Goal: Task Accomplishment & Management: Manage account settings

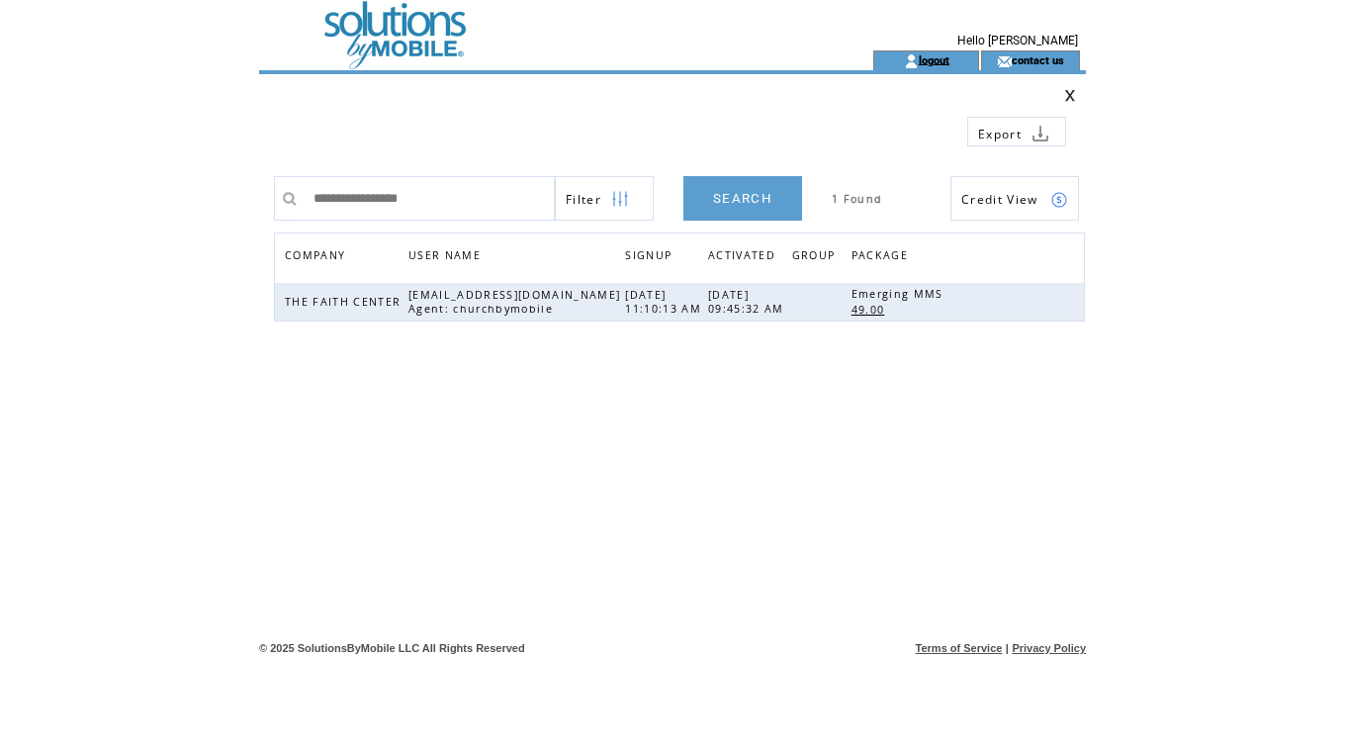
click at [929, 61] on link "logout" at bounding box center [934, 59] width 31 height 13
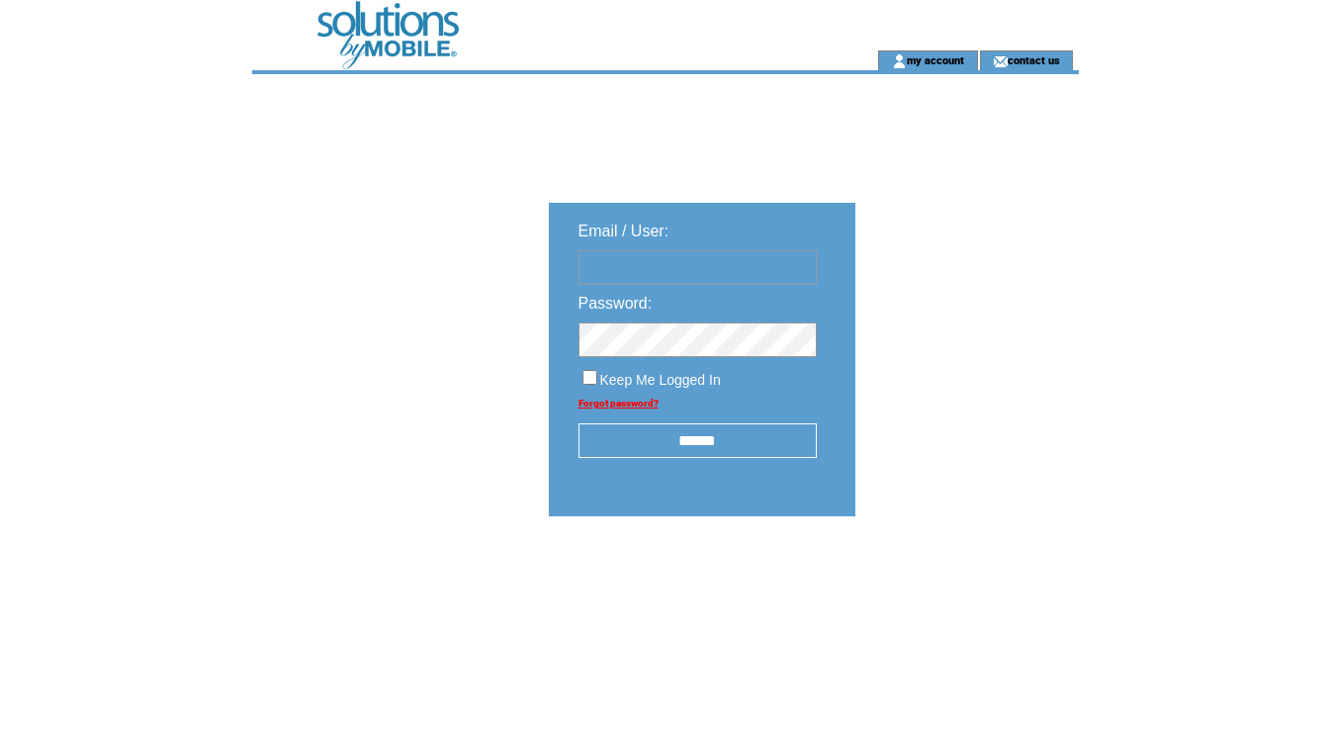
type input "********"
click at [694, 444] on input "******" at bounding box center [698, 440] width 238 height 35
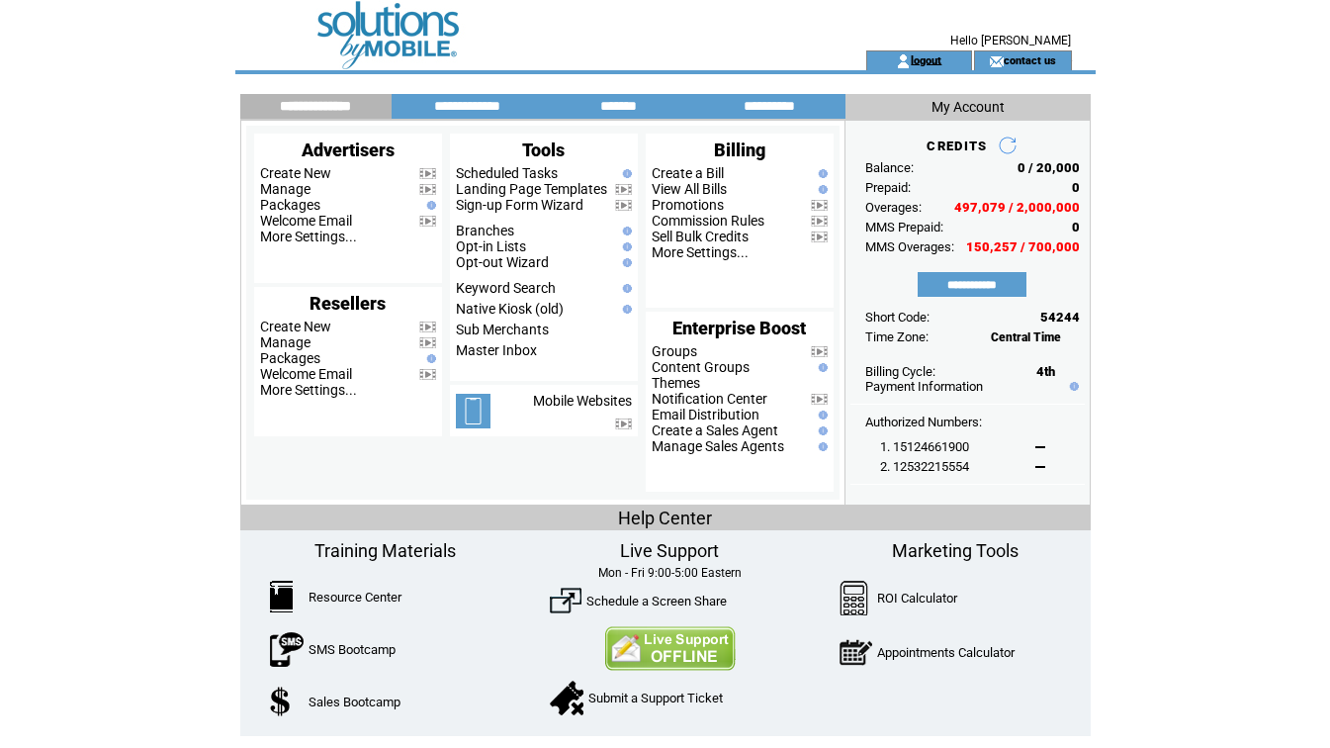
click at [921, 62] on link "logout" at bounding box center [926, 59] width 31 height 13
